Goal: Check status: Check status

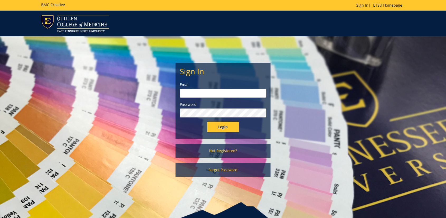
type input "[EMAIL_ADDRESS][DOMAIN_NAME]"
click at [219, 127] on input "Login" at bounding box center [223, 126] width 32 height 11
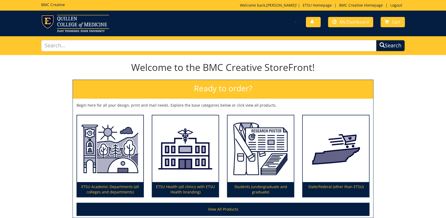
scroll to position [29, 0]
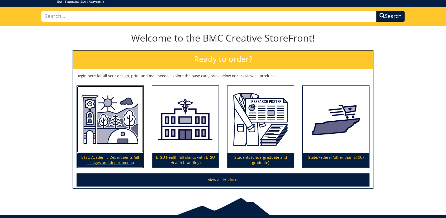
click at [104, 158] on p "ETSU Academic Departments (all colleges and departments)" at bounding box center [110, 159] width 66 height 15
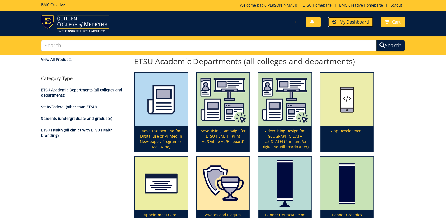
click at [353, 22] on span "My Dashboard" at bounding box center [354, 22] width 29 height 6
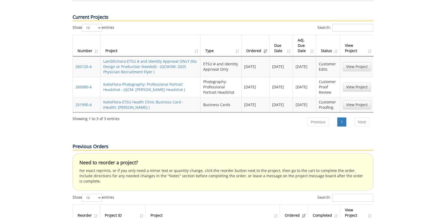
scroll to position [264, 0]
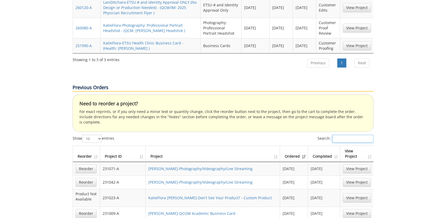
click at [349, 134] on input "Search:" at bounding box center [352, 138] width 41 height 8
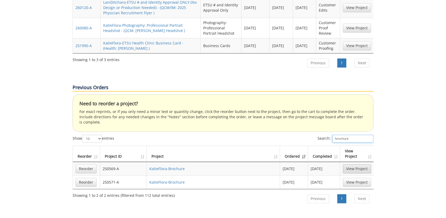
type input "brochure"
click at [353, 164] on link "View Project" at bounding box center [357, 168] width 28 height 9
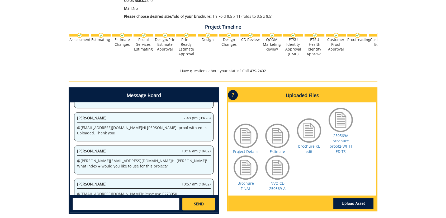
scroll to position [176, 0]
